Goal: Task Accomplishment & Management: Complete application form

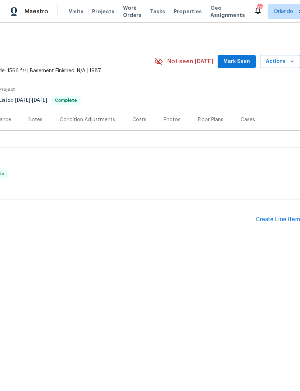
scroll to position [0, 106]
click at [281, 218] on div "Create Line Item" at bounding box center [278, 219] width 44 height 7
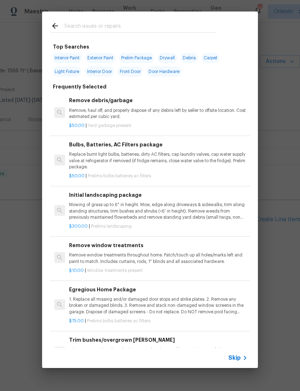
click at [208, 27] on input "text" at bounding box center [140, 27] width 153 height 11
type input "Base"
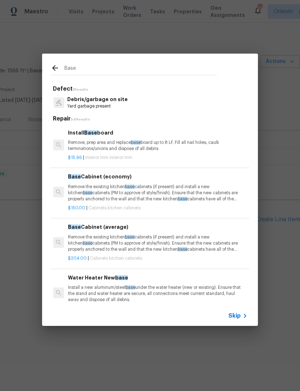
scroll to position [0, 1]
click at [222, 150] on p "Remove, prep area and replace base board up to 8 LF. Fill all nail holes, caulk…" at bounding box center [157, 146] width 178 height 12
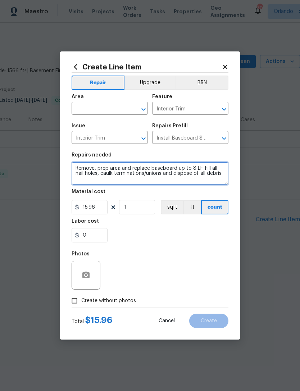
click at [206, 174] on textarea "Remove, prep area and replace baseboard up to 8 LF. Fill all nail holes, caulk …" at bounding box center [150, 173] width 157 height 23
click at [206, 173] on textarea "Remove, prep area and replace baseboard up to 8 LF. Fill all nail holes, caulk …" at bounding box center [150, 173] width 157 height 23
click at [205, 174] on textarea "Remove, prep area and replace baseboard up to 8 LF. Fill all nail holes, caulk …" at bounding box center [150, 173] width 157 height 23
click at [208, 177] on textarea "Remove, prep area and replace baseboard up to 8 LF. Fill all nail holes, caulk …" at bounding box center [150, 173] width 157 height 23
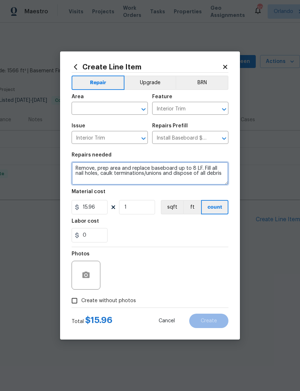
click at [211, 176] on textarea "Remove, prep area and replace baseboard up to 8 LF. Fill all nail holes, caulk …" at bounding box center [150, 173] width 157 height 23
click at [130, 113] on div at bounding box center [138, 109] width 19 height 10
type textarea "PAINT BASEBOARDS IN REAR ADDITION ROOM"
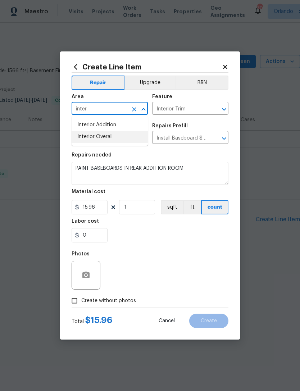
click at [118, 137] on li "Interior Overall" at bounding box center [110, 137] width 76 height 12
type input "Interior Overall"
click at [83, 210] on input "15.96" at bounding box center [90, 207] width 36 height 14
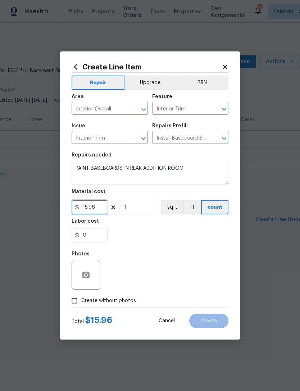
click at [97, 209] on input "15.96" at bounding box center [90, 207] width 36 height 14
type input "225"
click at [220, 244] on section "Repairs needed PAINT BASEBOARDS IN REAR ADDITION ROOM Material cost 225 1 sqft …" at bounding box center [150, 197] width 157 height 99
click at [83, 274] on icon "button" at bounding box center [85, 275] width 7 height 6
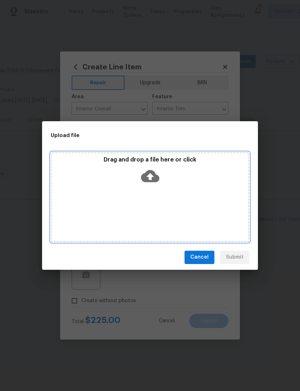
click at [219, 190] on div "Drag and drop a file here or click" at bounding box center [150, 197] width 199 height 90
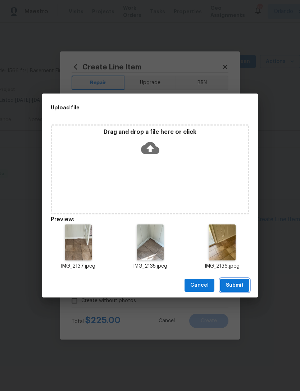
click at [243, 284] on span "Submit" at bounding box center [235, 285] width 18 height 9
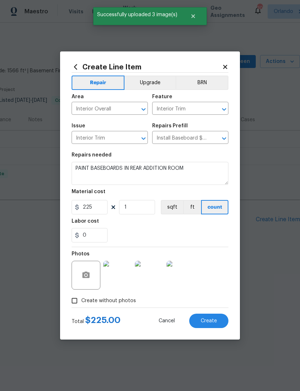
click at [222, 317] on button "Create" at bounding box center [208, 321] width 39 height 14
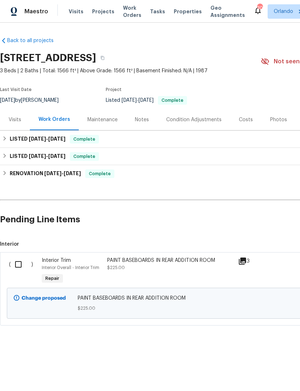
scroll to position [0, 0]
click at [17, 261] on input "checkbox" at bounding box center [21, 264] width 21 height 15
checkbox input "true"
click at [271, 369] on span "Create Work Order" at bounding box center [259, 373] width 48 height 9
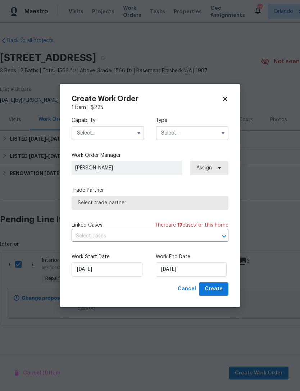
click at [127, 138] on input "text" at bounding box center [108, 133] width 73 height 14
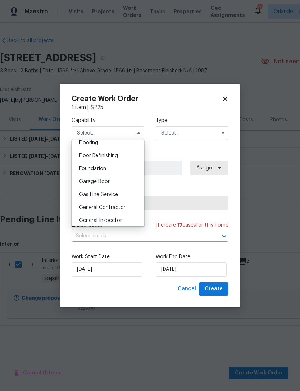
scroll to position [292, 0]
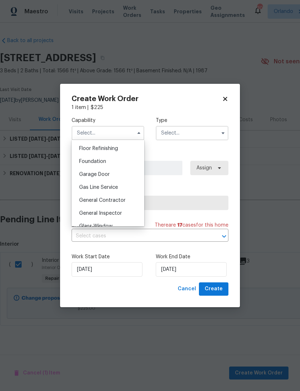
click at [124, 201] on span "General Contractor" at bounding box center [102, 200] width 46 height 5
type input "General Contractor"
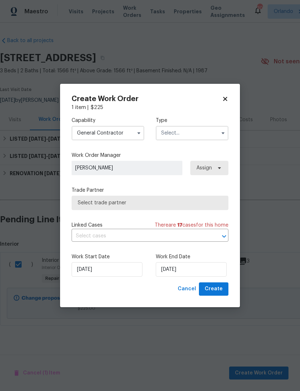
click at [204, 137] on input "text" at bounding box center [192, 133] width 73 height 14
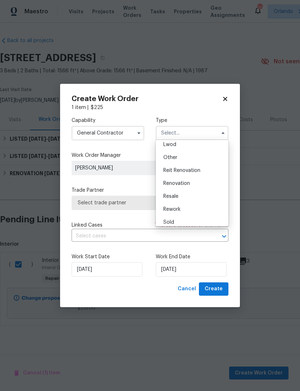
scroll to position [82, 0]
click at [197, 184] on div "Renovation" at bounding box center [192, 182] width 69 height 13
type input "Renovation"
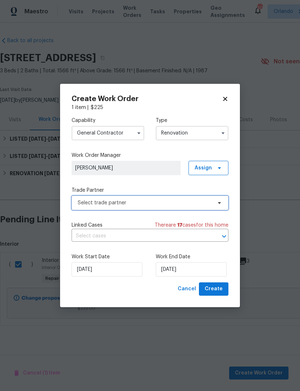
click at [216, 204] on span at bounding box center [218, 203] width 8 height 6
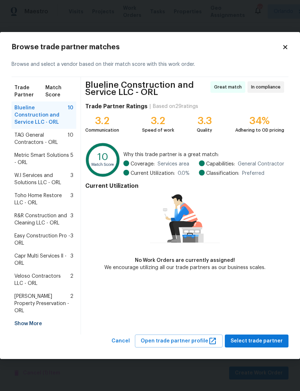
click at [41, 319] on div "Show More" at bounding box center [44, 323] width 65 height 13
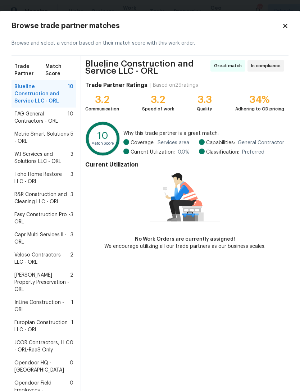
click at [64, 319] on span "Europian Construction LLC - ORL" at bounding box center [42, 326] width 57 height 14
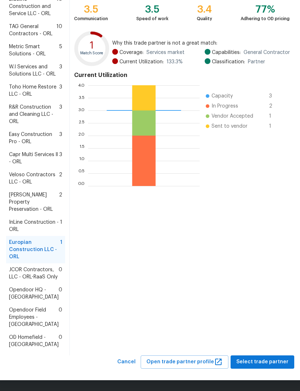
scroll to position [158, 0]
click at [270, 365] on span "Select trade partner" at bounding box center [262, 362] width 52 height 9
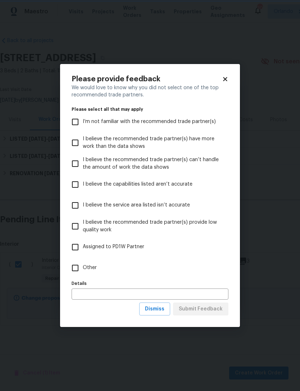
scroll to position [0, 0]
click at [101, 273] on label "Other" at bounding box center [145, 268] width 155 height 21
click at [83, 273] on input "Other" at bounding box center [75, 267] width 15 height 15
click at [88, 272] on label "Other" at bounding box center [145, 268] width 155 height 21
click at [83, 272] on input "Other" at bounding box center [75, 267] width 15 height 15
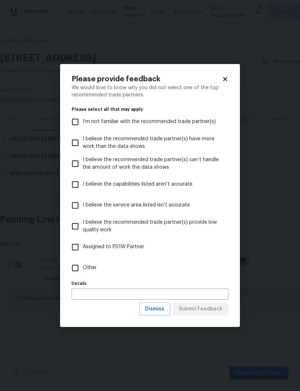
click at [92, 273] on label "Other" at bounding box center [145, 268] width 155 height 21
click at [83, 273] on input "Other" at bounding box center [75, 267] width 15 height 15
checkbox input "true"
click at [217, 305] on button "Submit Feedback" at bounding box center [200, 308] width 55 height 13
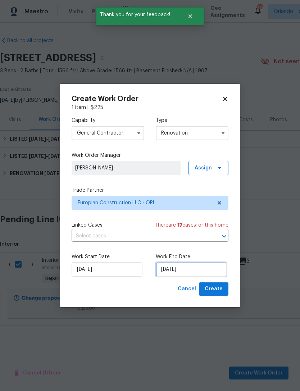
click at [203, 271] on input "[DATE]" at bounding box center [191, 269] width 71 height 14
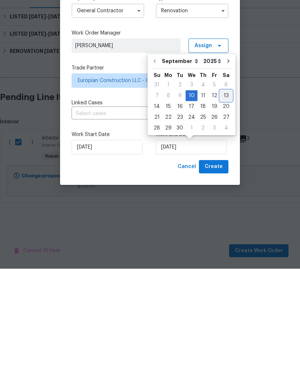
click at [223, 213] on div "13" at bounding box center [226, 218] width 12 height 10
type input "[DATE]"
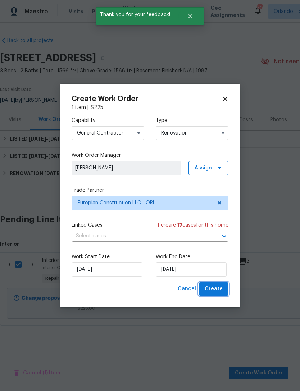
click at [228, 289] on button "Create" at bounding box center [213, 288] width 29 height 13
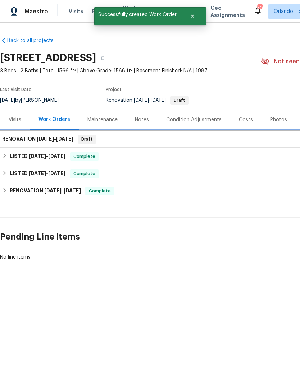
click at [56, 139] on span "[DATE] - [DATE]" at bounding box center [55, 138] width 37 height 5
click at [68, 142] on h6 "RENOVATION [DATE] - [DATE]" at bounding box center [37, 139] width 71 height 9
click at [67, 138] on span "[DATE]" at bounding box center [64, 138] width 17 height 5
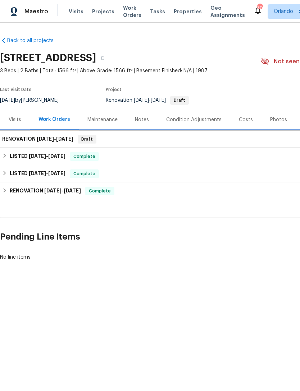
click at [42, 139] on span "[DATE]" at bounding box center [45, 138] width 17 height 5
click at [118, 141] on div "RENOVATION [DATE] - [DATE] Draft" at bounding box center [203, 139] width 402 height 9
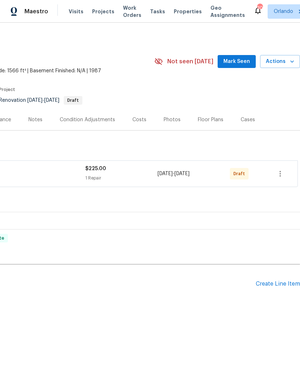
scroll to position [0, 106]
click at [281, 171] on icon "button" at bounding box center [280, 173] width 9 height 9
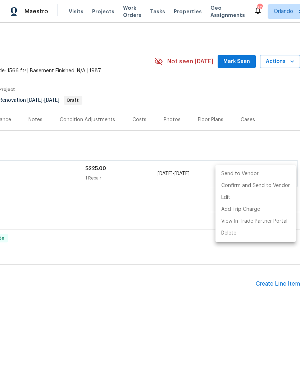
click at [264, 171] on li "Send to Vendor" at bounding box center [255, 174] width 80 height 12
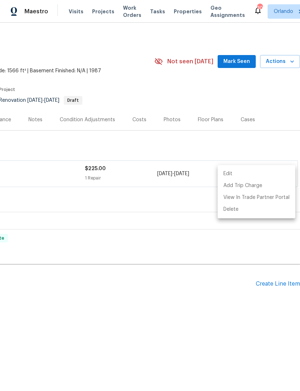
click at [264, 147] on div at bounding box center [150, 195] width 300 height 391
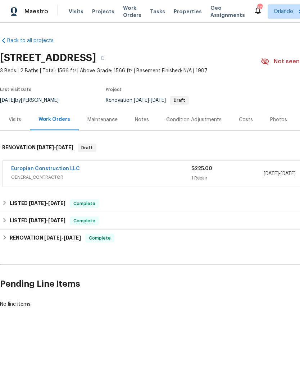
scroll to position [0, 0]
click at [70, 167] on link "Europian Construction LLC" at bounding box center [45, 168] width 69 height 5
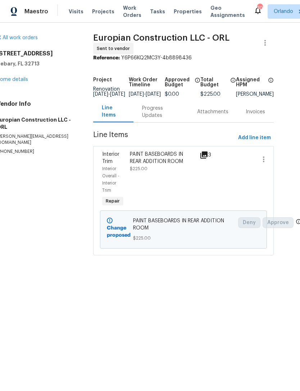
scroll to position [0, 14]
click at [264, 41] on icon "button" at bounding box center [265, 42] width 9 height 9
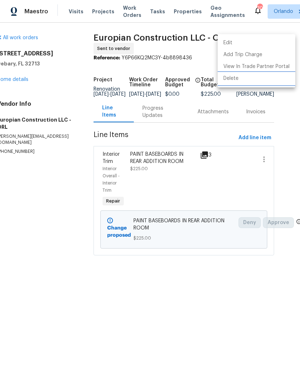
click at [235, 80] on li "Delete" at bounding box center [257, 79] width 78 height 12
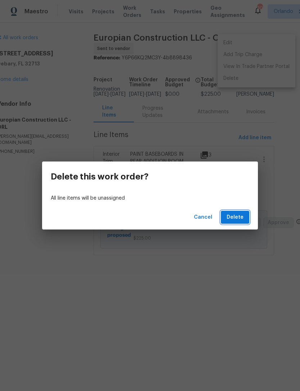
click at [238, 220] on span "Delete" at bounding box center [235, 217] width 17 height 9
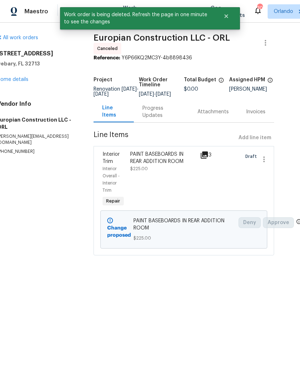
scroll to position [0, 0]
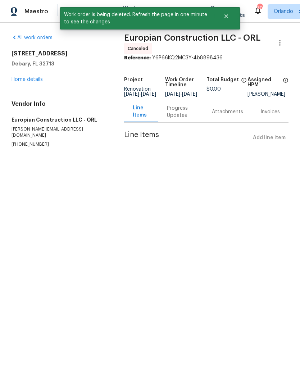
click at [37, 77] on link "Home details" at bounding box center [27, 79] width 31 height 5
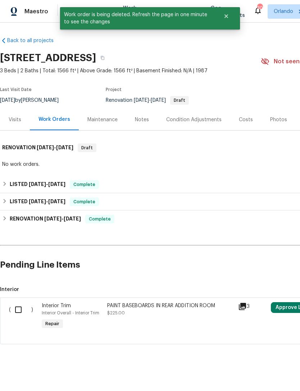
click at [23, 309] on input "checkbox" at bounding box center [21, 309] width 21 height 15
checkbox input "true"
click at [262, 369] on span "Create Work Order" at bounding box center [259, 373] width 48 height 9
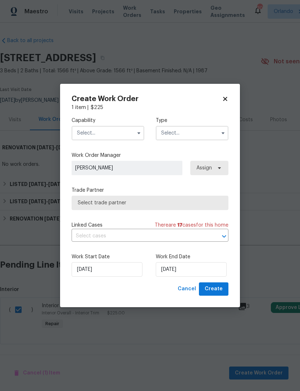
click at [137, 129] on button "button" at bounding box center [139, 133] width 9 height 9
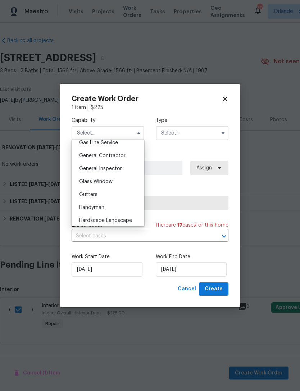
scroll to position [336, 0]
click at [198, 130] on input "text" at bounding box center [192, 133] width 73 height 14
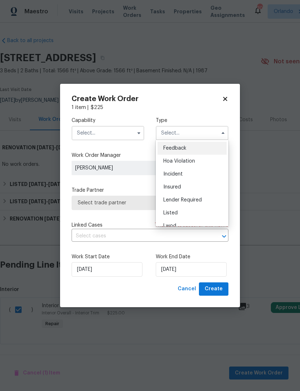
scroll to position [6, 0]
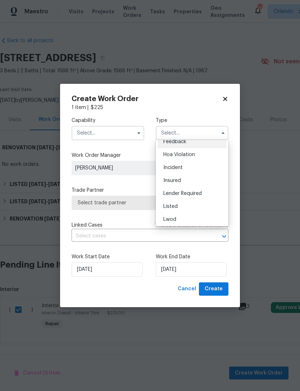
click at [191, 205] on div "Listed" at bounding box center [192, 206] width 69 height 13
type input "Listed"
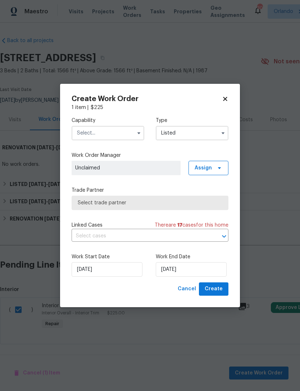
click at [140, 133] on icon "button" at bounding box center [139, 133] width 6 height 6
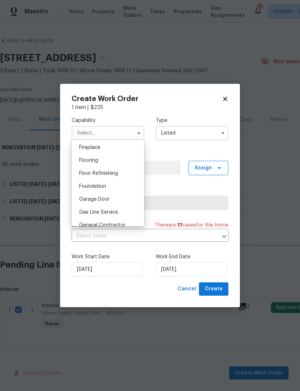
scroll to position [278, 0]
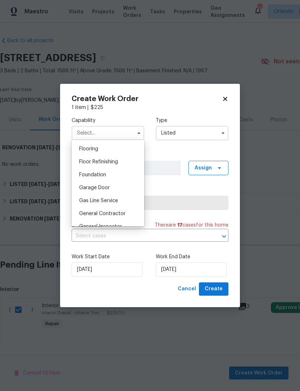
click at [120, 214] on span "General Contractor" at bounding box center [102, 213] width 46 height 5
type input "General Contractor"
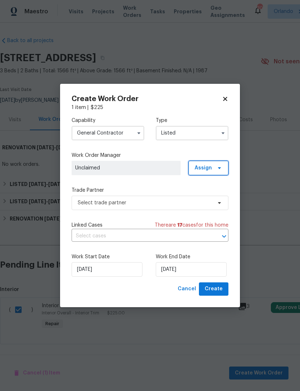
click at [219, 170] on icon at bounding box center [220, 168] width 6 height 6
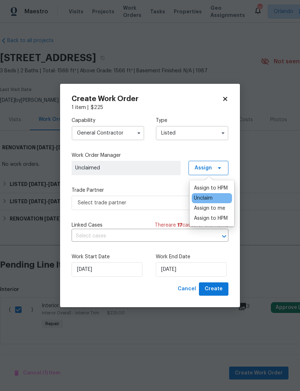
click at [220, 188] on div "Assign to HPM" at bounding box center [211, 188] width 34 height 7
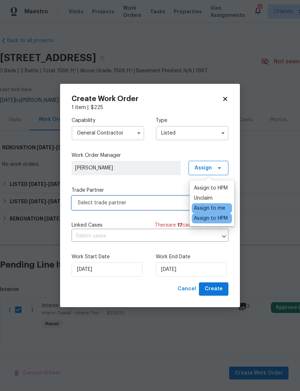
click at [160, 206] on span "Select trade partner" at bounding box center [150, 203] width 157 height 14
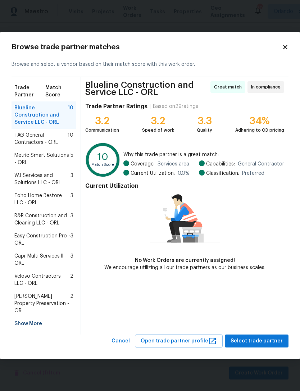
click at [38, 317] on div "Show More" at bounding box center [44, 323] width 65 height 13
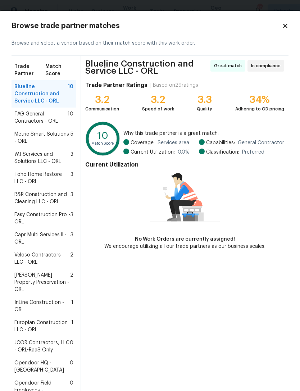
click at [67, 319] on span "Europian Construction LLC - ORL" at bounding box center [42, 326] width 57 height 14
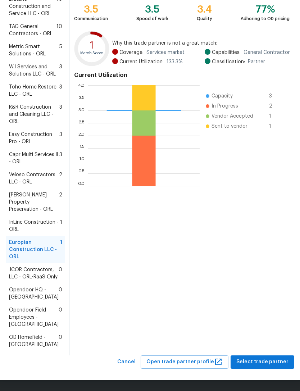
scroll to position [159, 0]
click at [255, 363] on span "Select trade partner" at bounding box center [262, 362] width 52 height 9
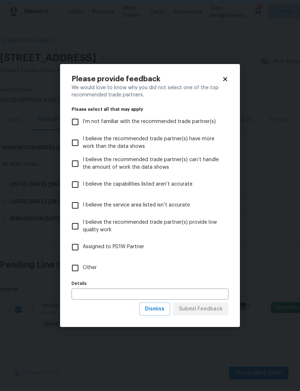
scroll to position [0, 0]
click at [97, 264] on label "Other" at bounding box center [145, 268] width 155 height 21
click at [83, 264] on input "Other" at bounding box center [75, 267] width 15 height 15
checkbox input "true"
click at [202, 311] on span "Submit Feedback" at bounding box center [201, 309] width 44 height 9
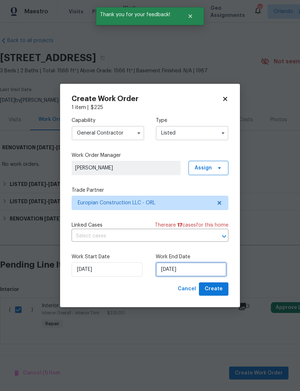
click at [191, 268] on input "[DATE]" at bounding box center [191, 269] width 71 height 14
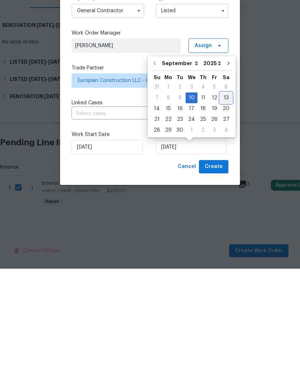
click at [224, 215] on div "13" at bounding box center [226, 220] width 12 height 10
type input "[DATE]"
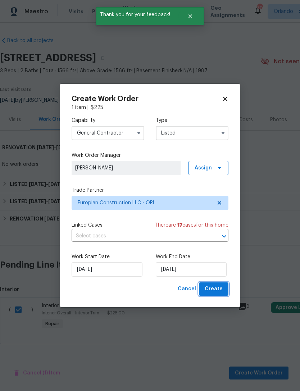
click at [218, 292] on span "Create" at bounding box center [214, 289] width 18 height 9
checkbox input "false"
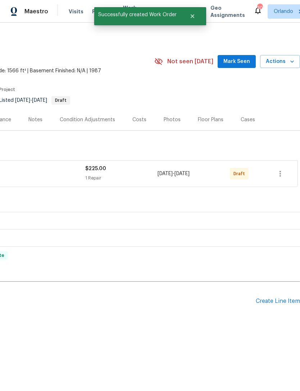
scroll to position [0, 106]
click at [283, 177] on icon "button" at bounding box center [280, 173] width 9 height 9
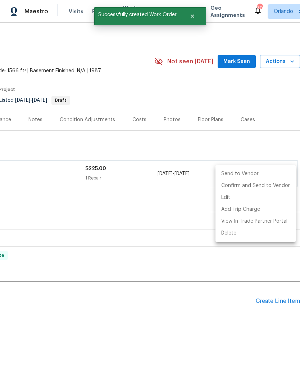
click at [265, 176] on li "Send to Vendor" at bounding box center [255, 174] width 80 height 12
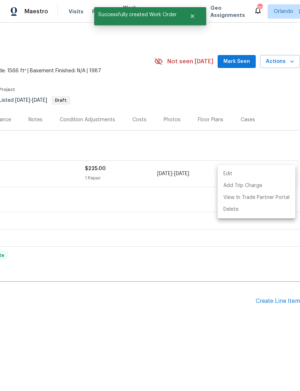
click at [266, 143] on div at bounding box center [150, 195] width 300 height 391
